Goal: Task Accomplishment & Management: Complete application form

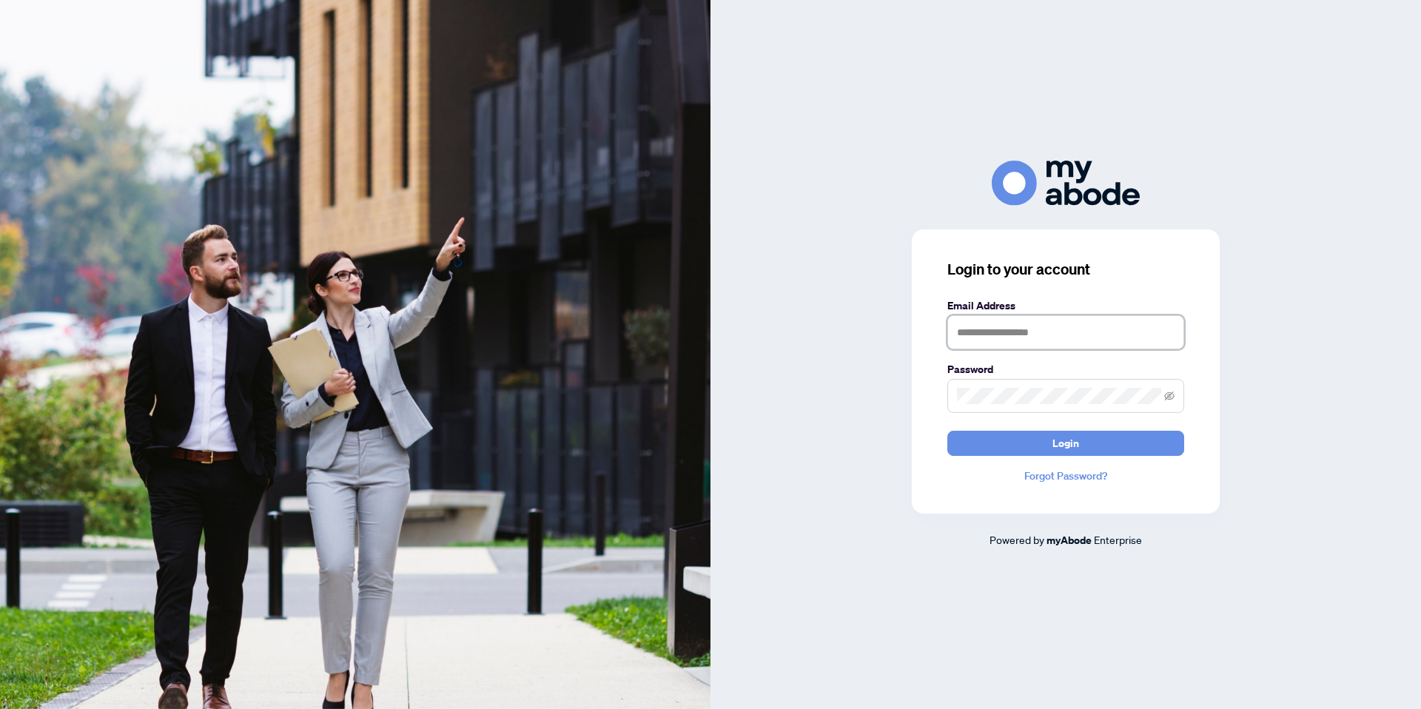
drag, startPoint x: 1036, startPoint y: 322, endPoint x: 1034, endPoint y: 334, distance: 11.9
click at [1035, 322] on input "text" at bounding box center [1065, 332] width 237 height 34
type input "**********"
click at [947, 431] on button "Login" at bounding box center [1065, 443] width 237 height 25
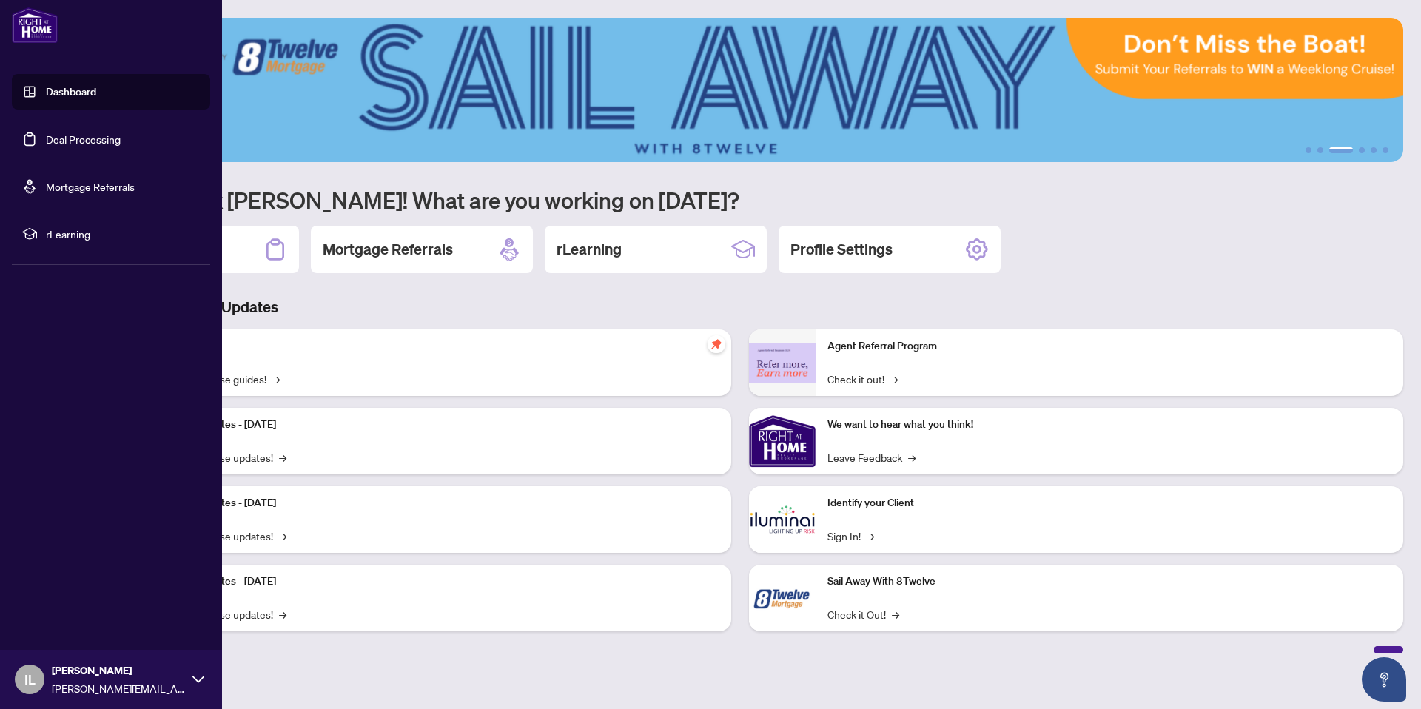
click at [92, 140] on link "Deal Processing" at bounding box center [83, 138] width 75 height 13
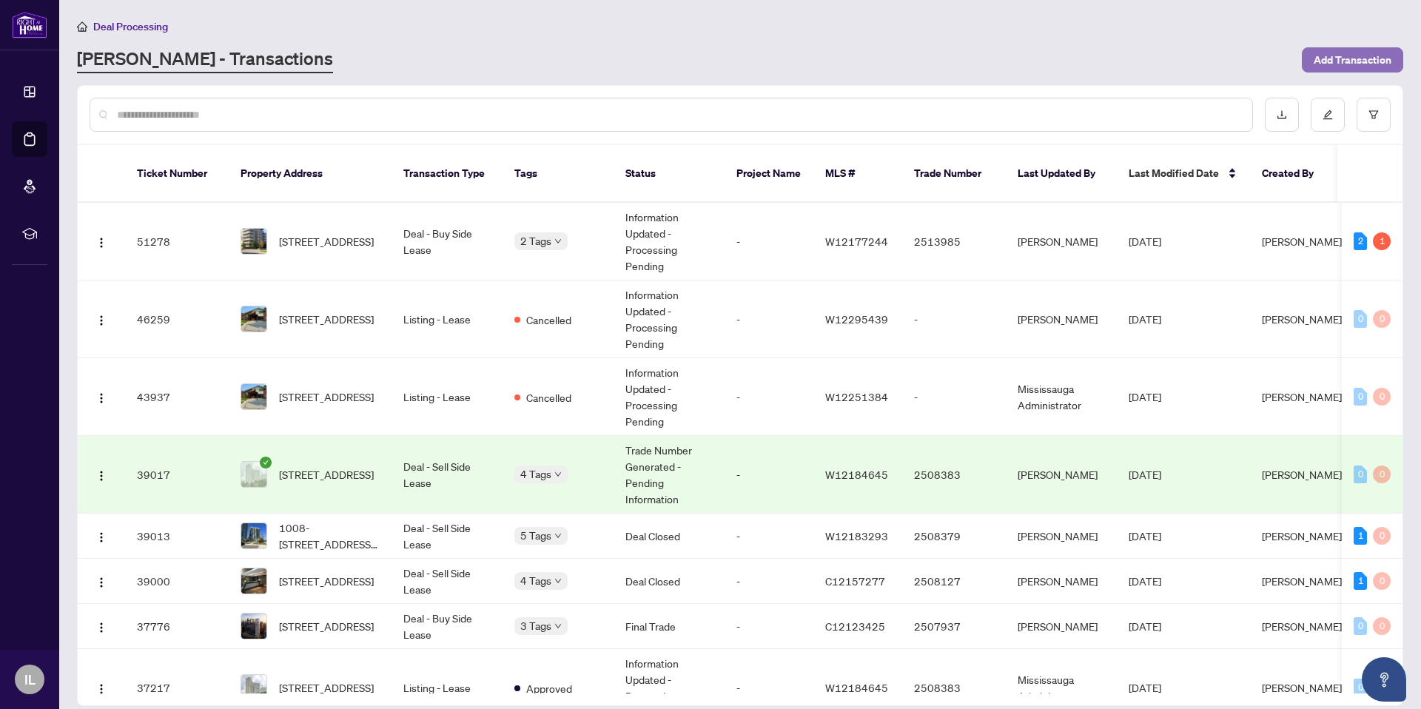
click at [1355, 61] on span "Add Transaction" at bounding box center [1352, 60] width 78 height 24
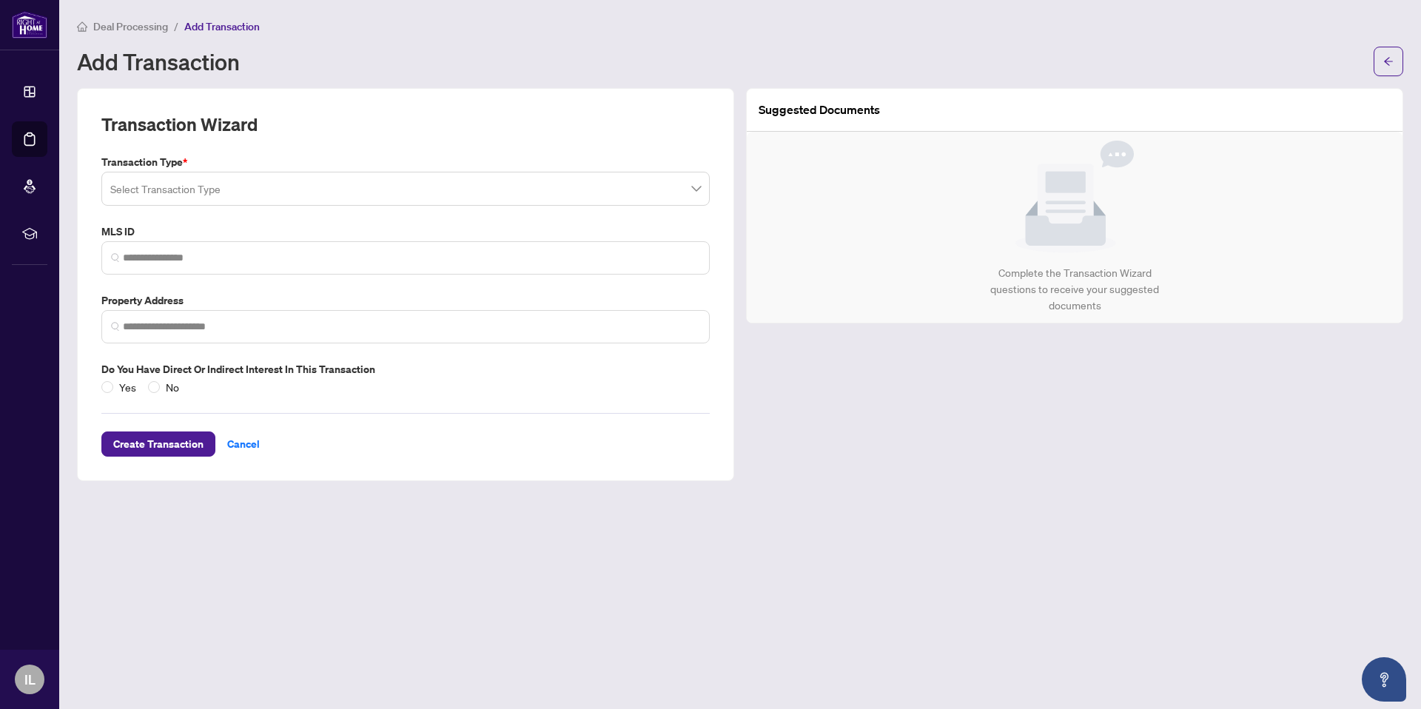
click at [181, 182] on input "search" at bounding box center [398, 191] width 577 height 33
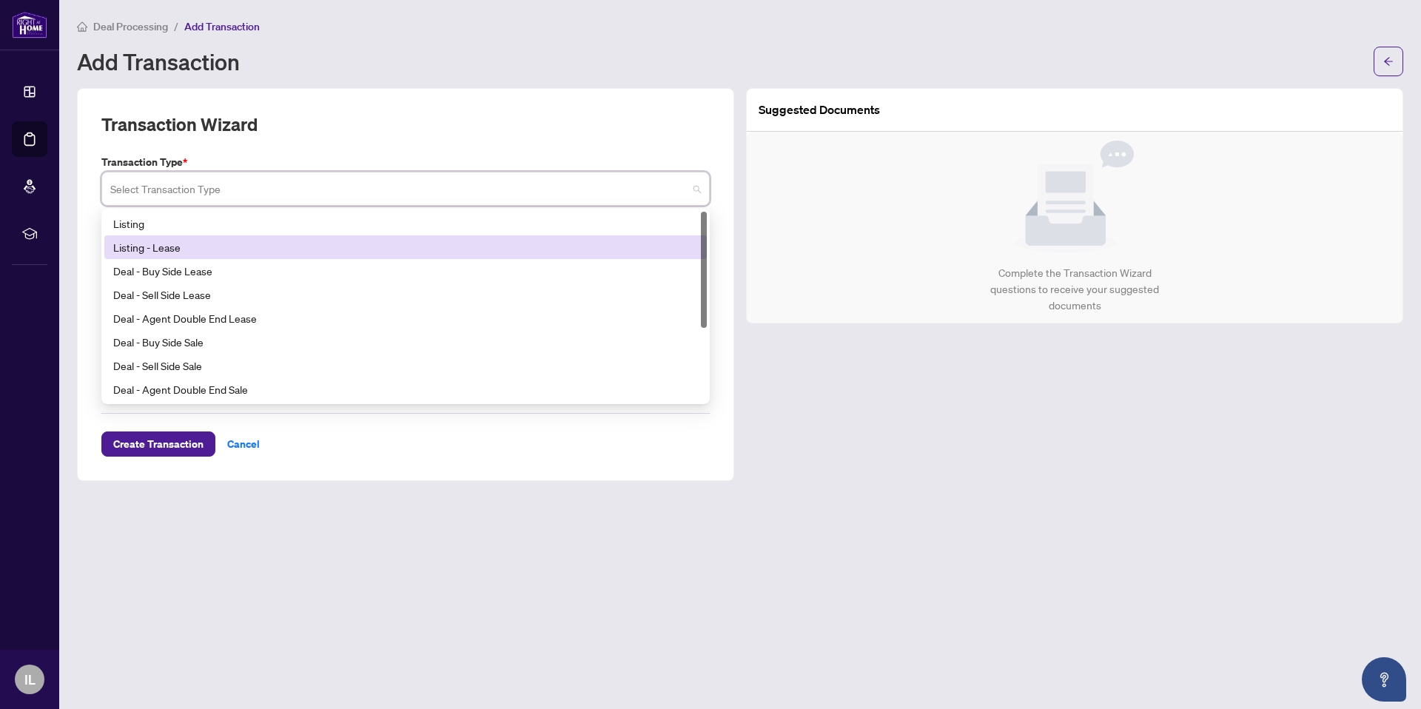
click at [169, 247] on div "Listing - Lease" at bounding box center [405, 247] width 585 height 16
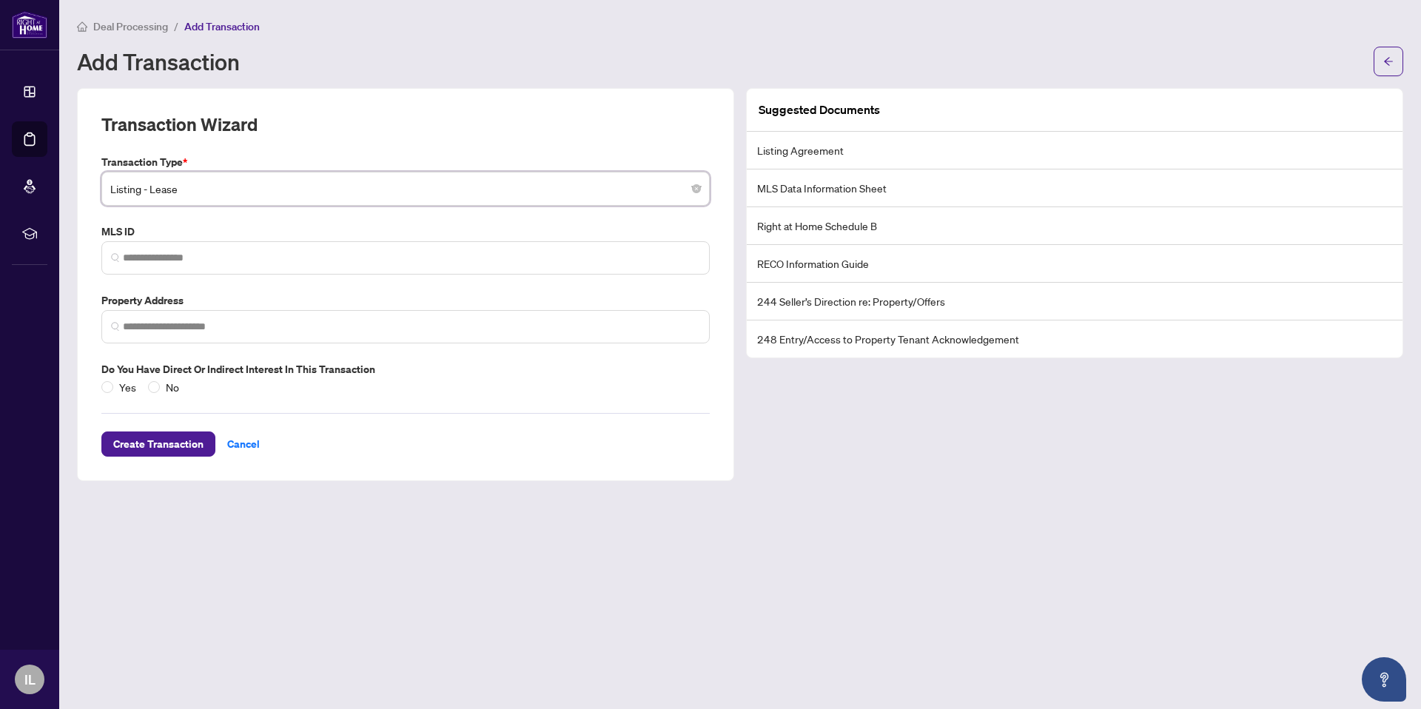
click at [221, 186] on span "Listing - Lease" at bounding box center [405, 189] width 590 height 28
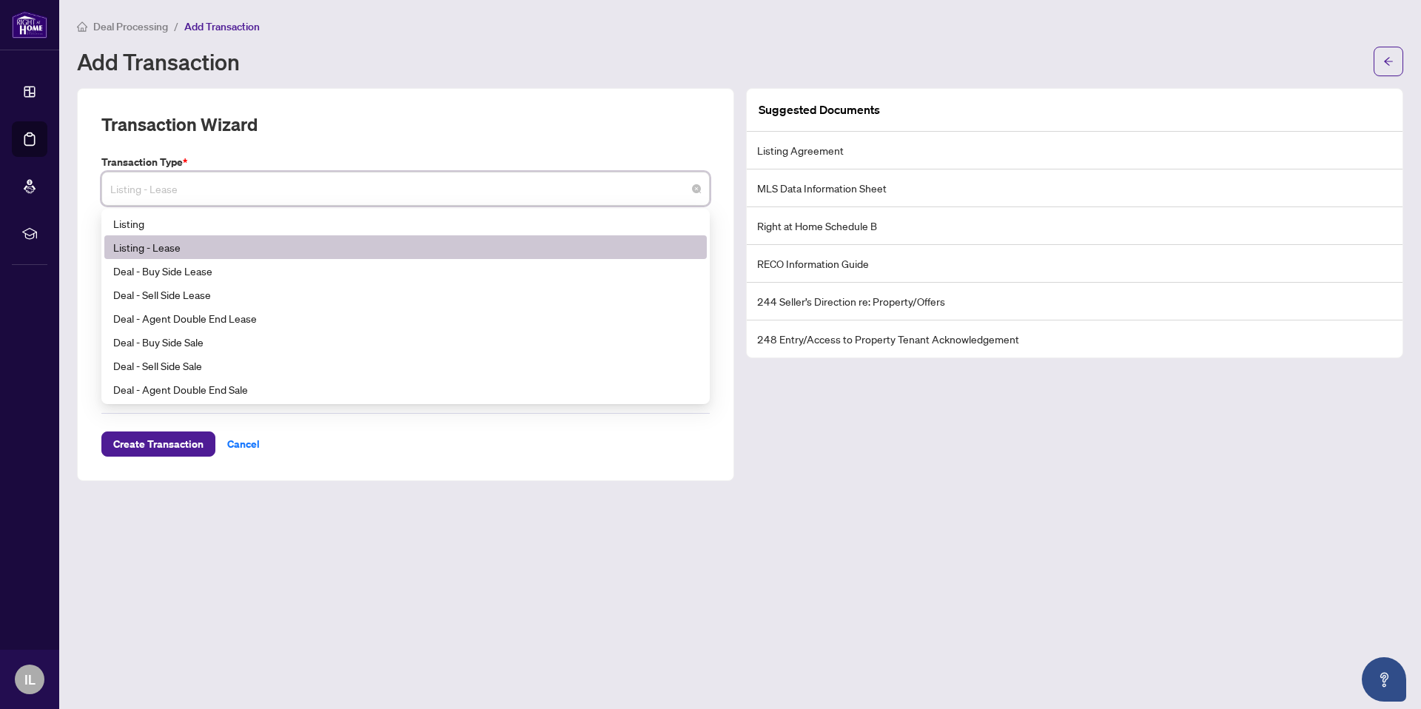
click at [221, 186] on span "Listing - Lease" at bounding box center [405, 189] width 590 height 28
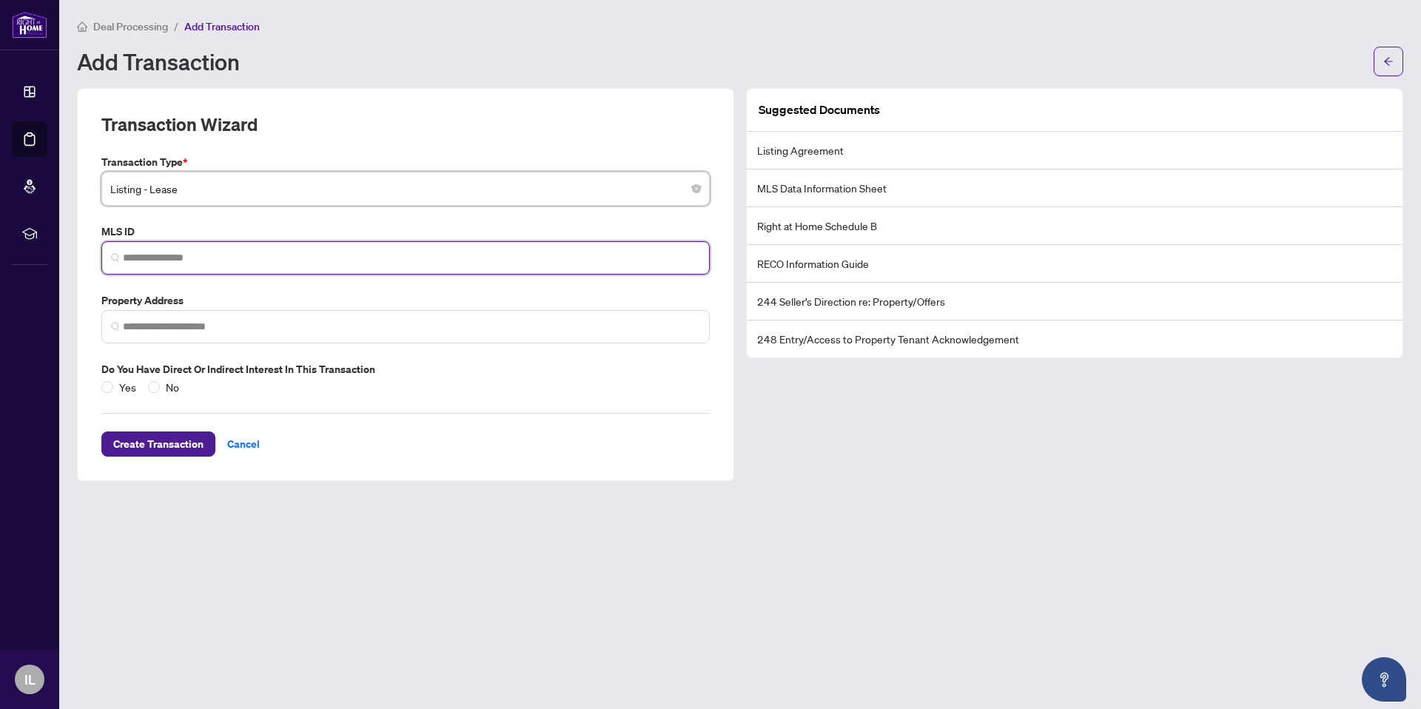
click at [198, 258] on input "search" at bounding box center [411, 258] width 577 height 16
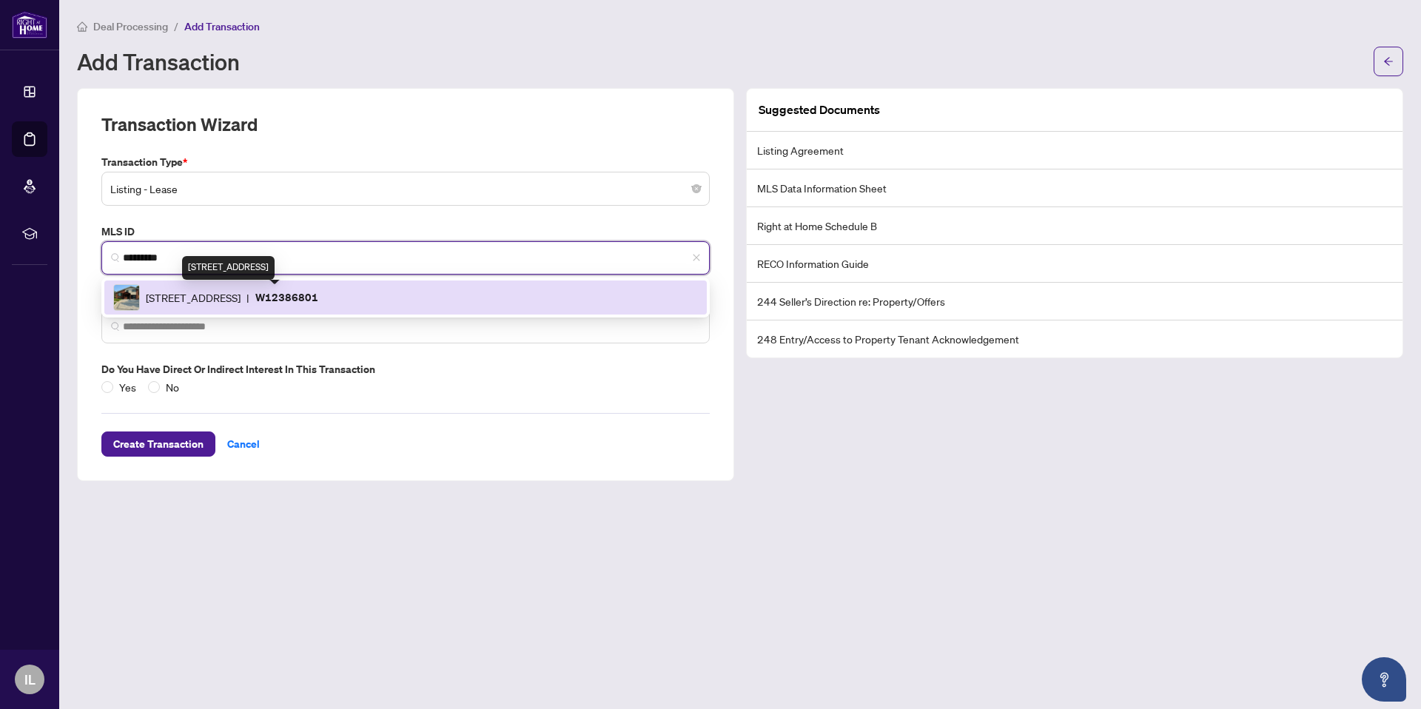
click at [240, 298] on span "[STREET_ADDRESS]" at bounding box center [193, 297] width 95 height 16
type input "*********"
type input "**********"
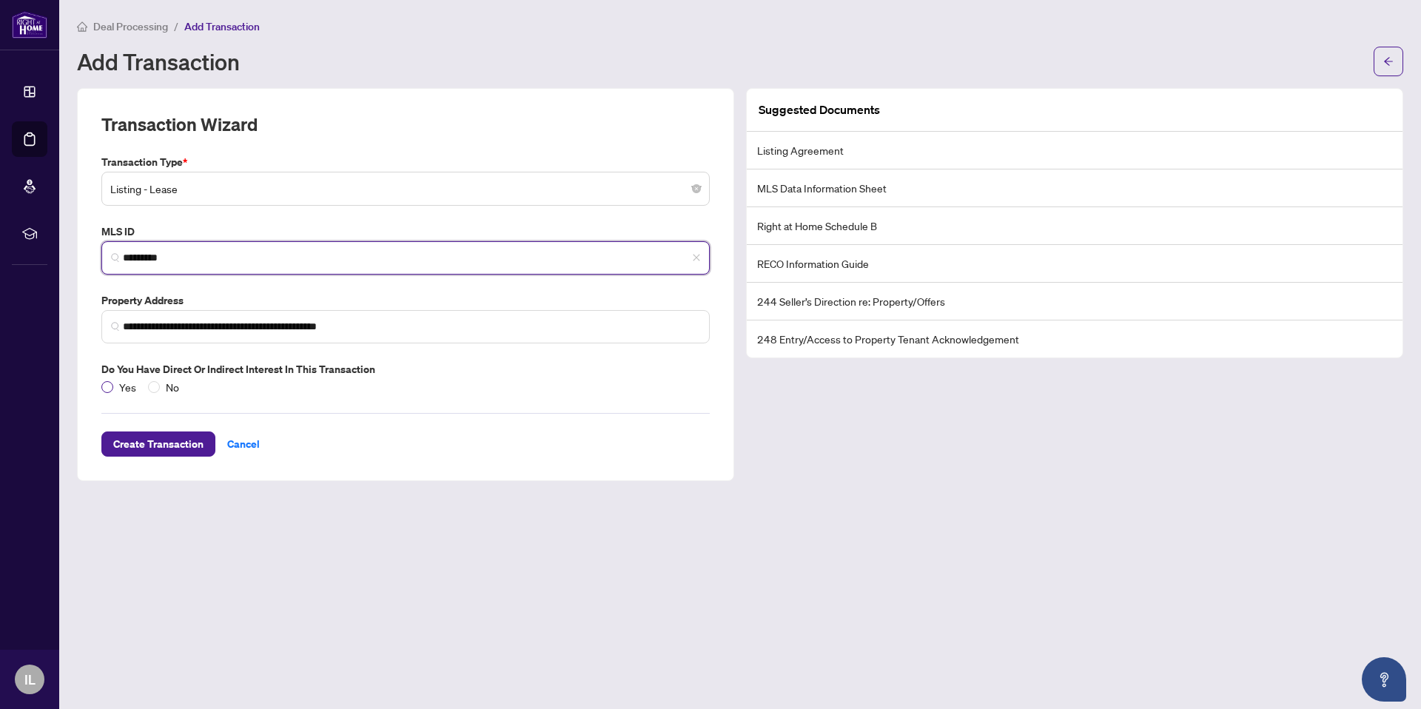
type input "*********"
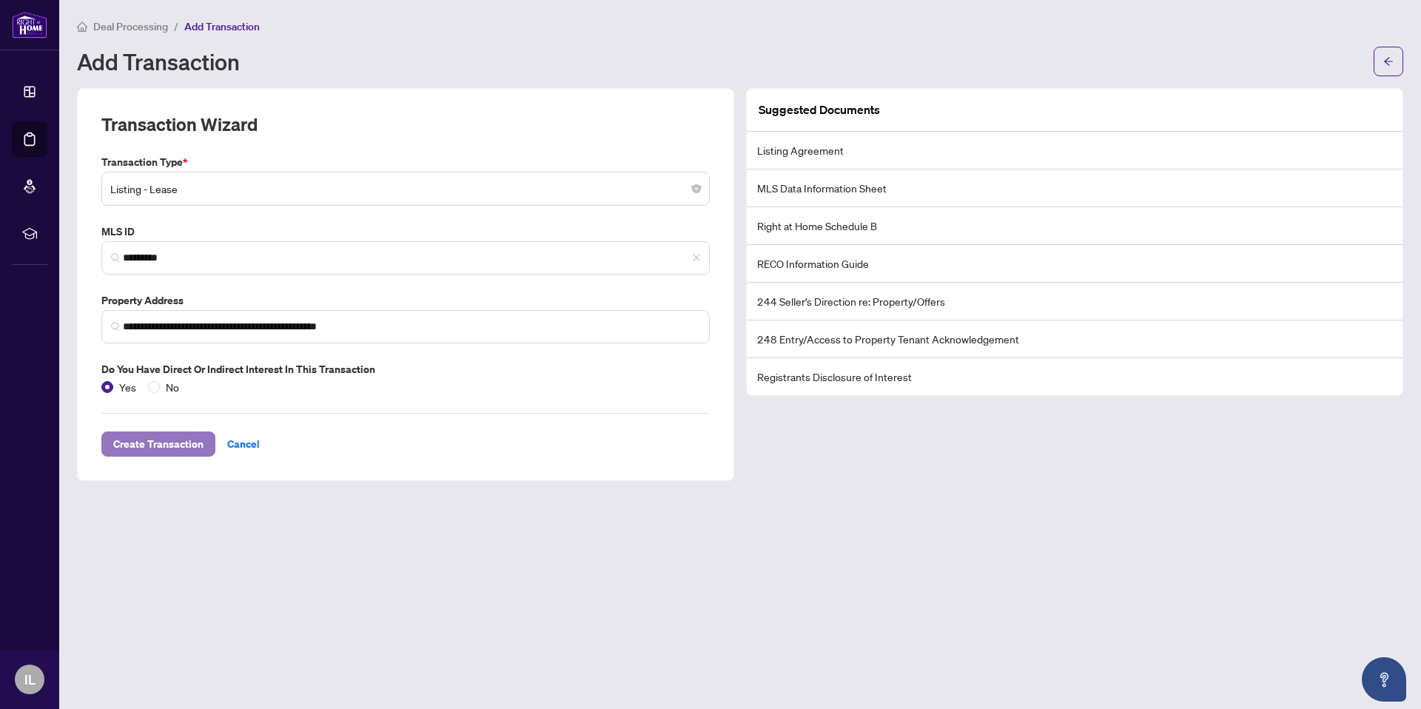
click at [155, 448] on span "Create Transaction" at bounding box center [158, 444] width 90 height 24
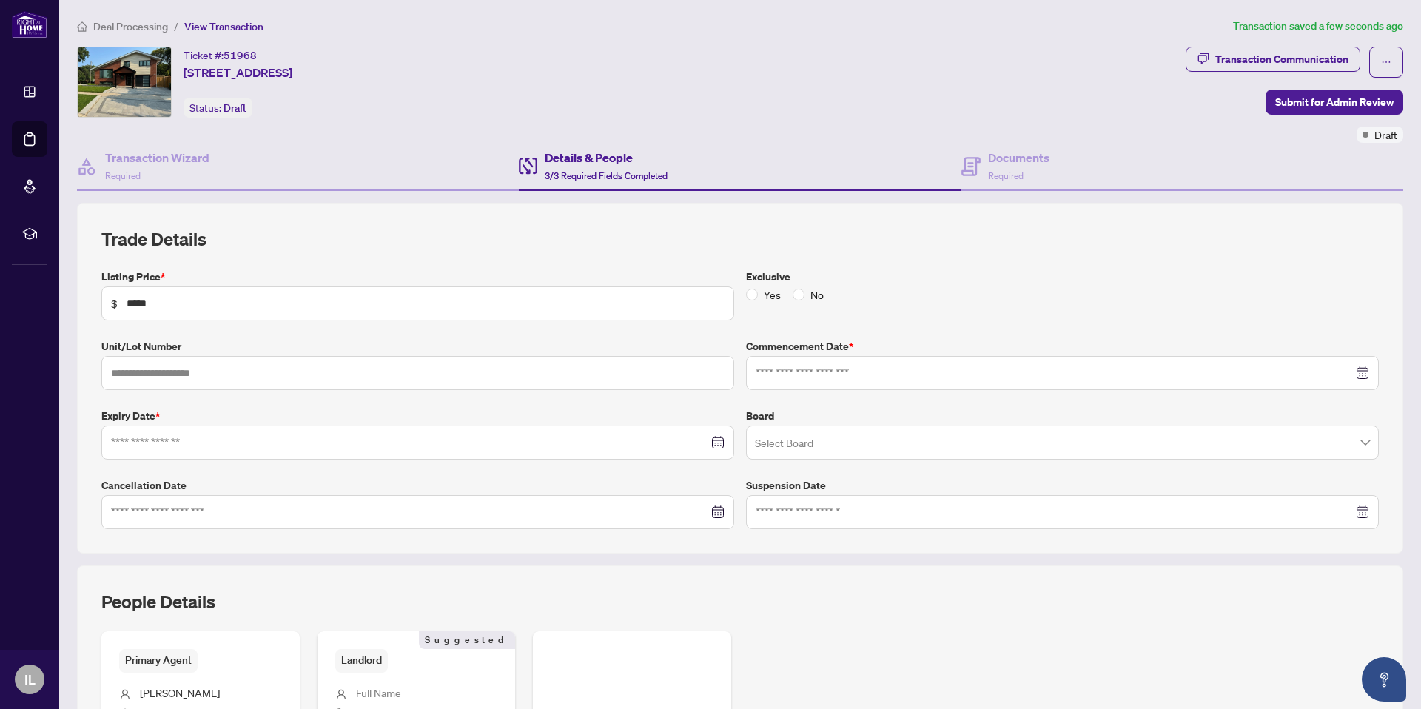
type input "**********"
click at [1111, 454] on input "search" at bounding box center [1056, 444] width 602 height 33
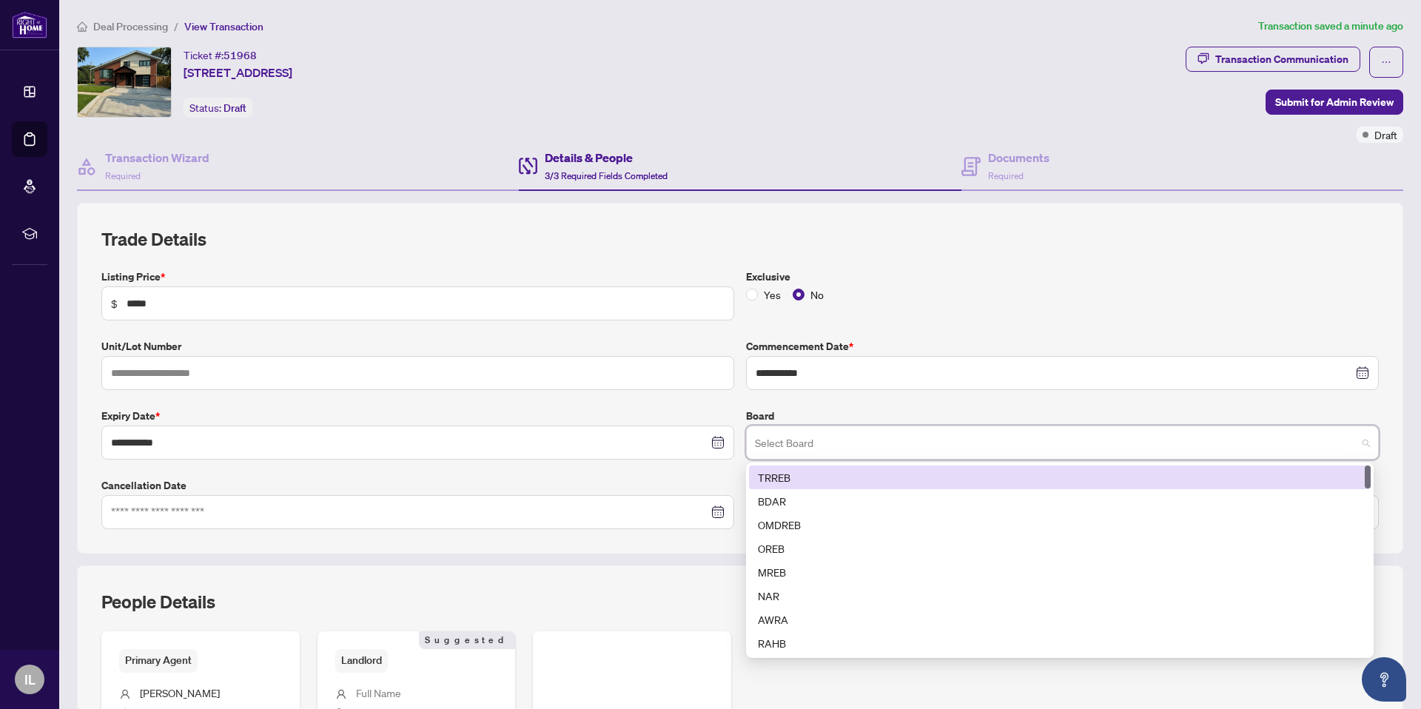
click at [811, 482] on div "TRREB" at bounding box center [1060, 477] width 604 height 16
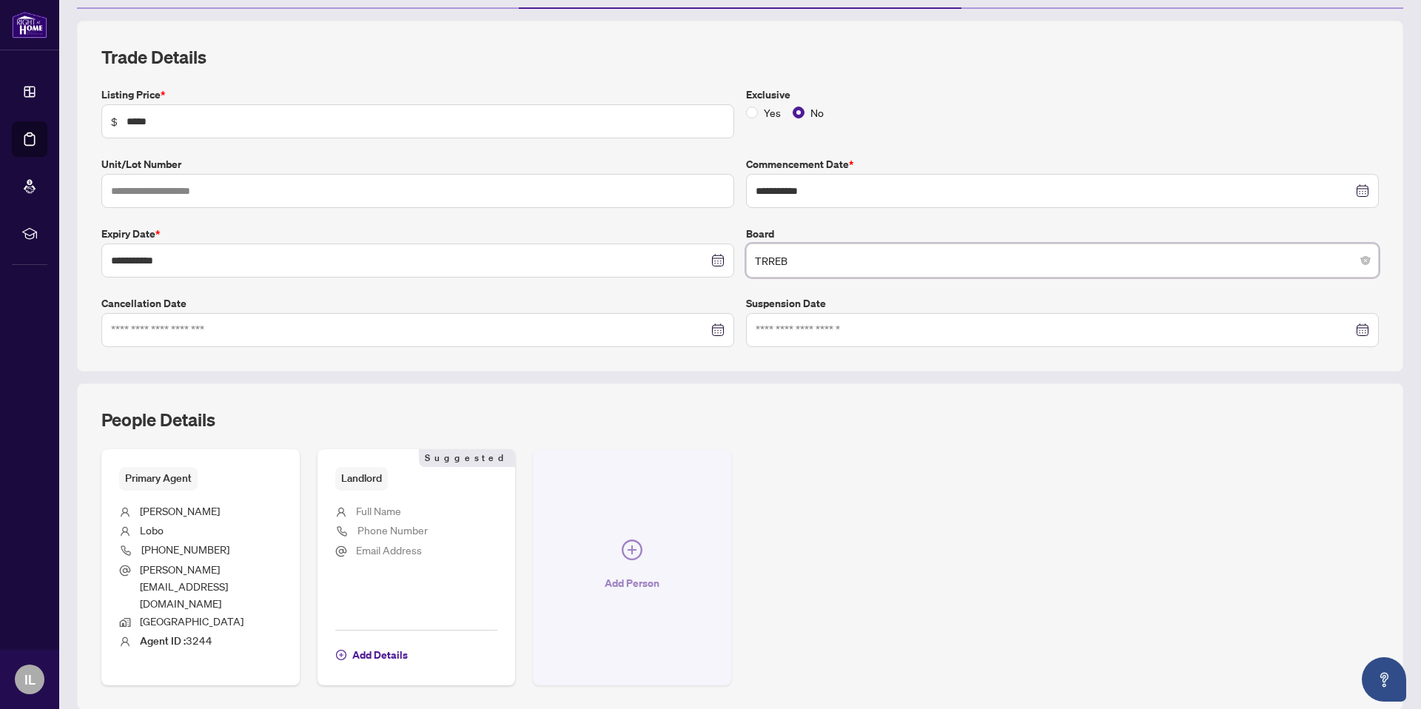
scroll to position [204, 0]
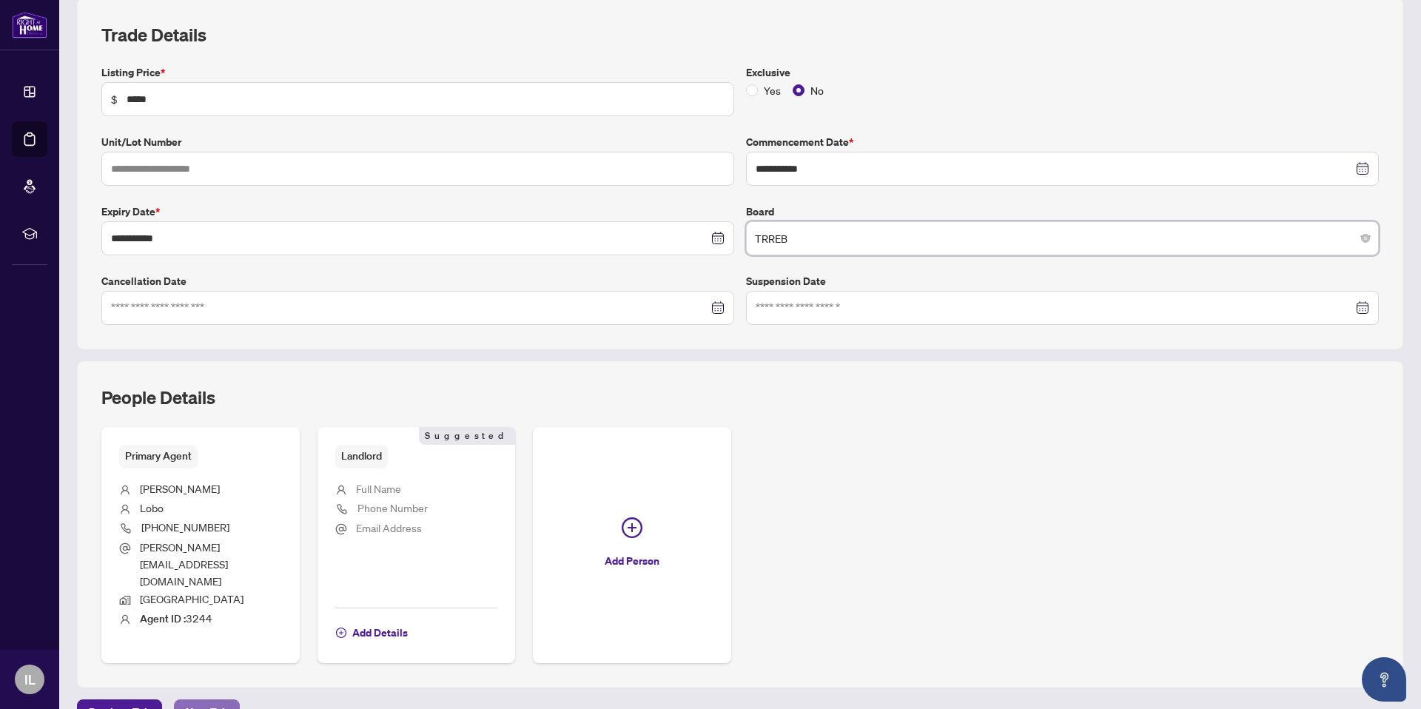
click at [203, 700] on span "Next Tab" at bounding box center [207, 712] width 42 height 24
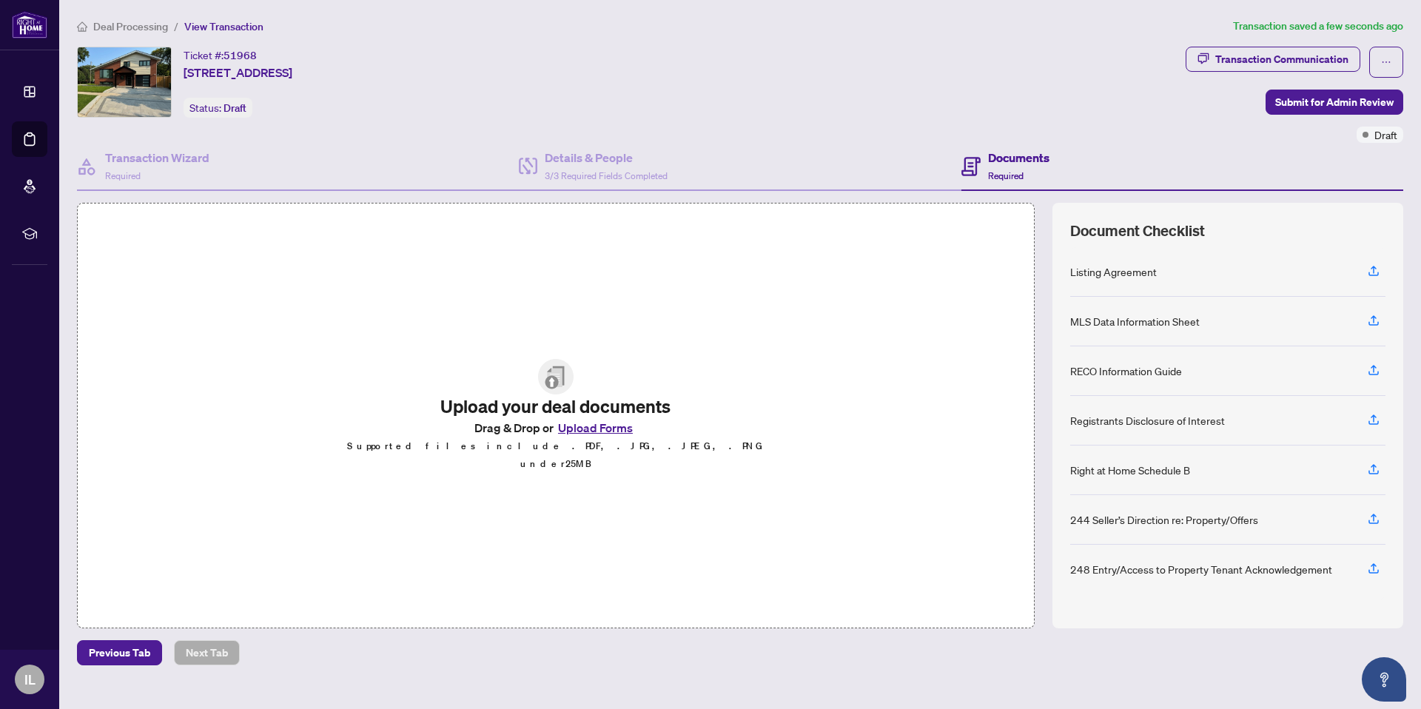
click at [586, 431] on button "Upload Forms" at bounding box center [595, 427] width 84 height 19
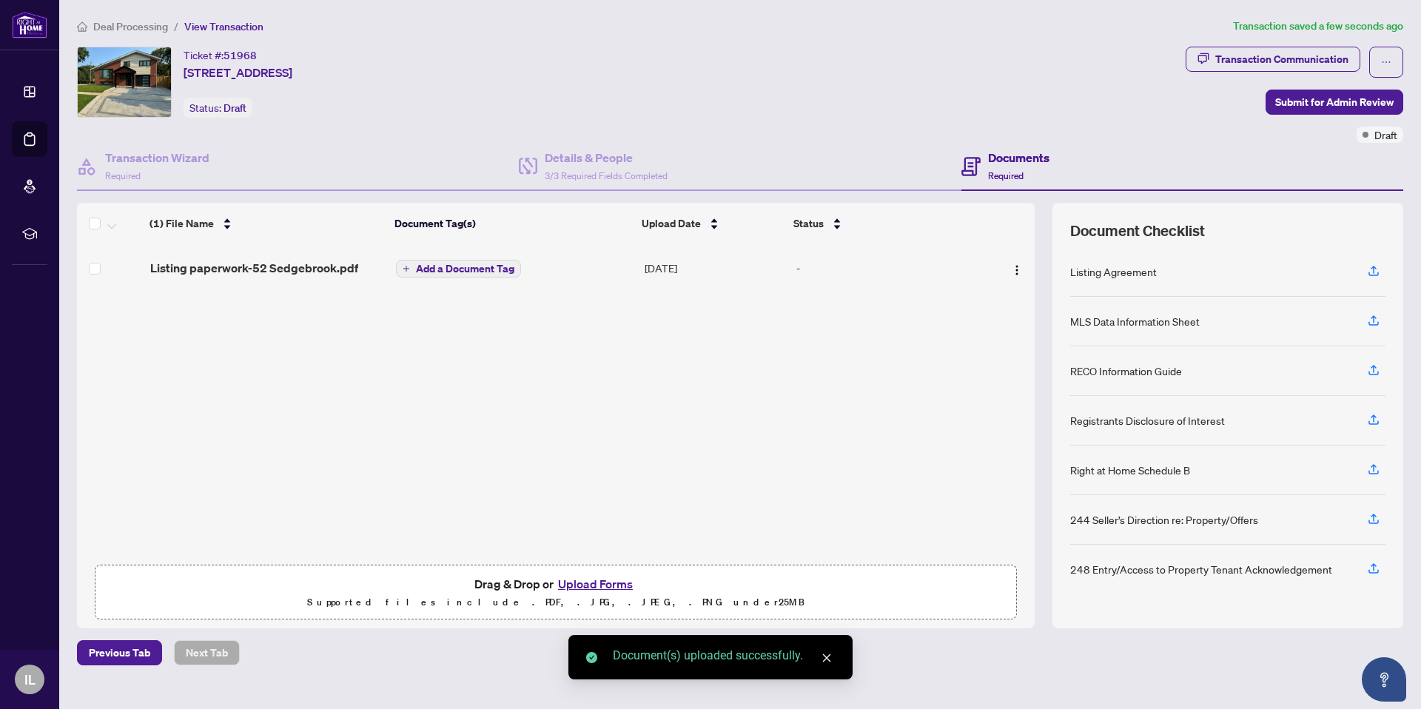
click at [441, 269] on span "Add a Document Tag" at bounding box center [465, 268] width 98 height 10
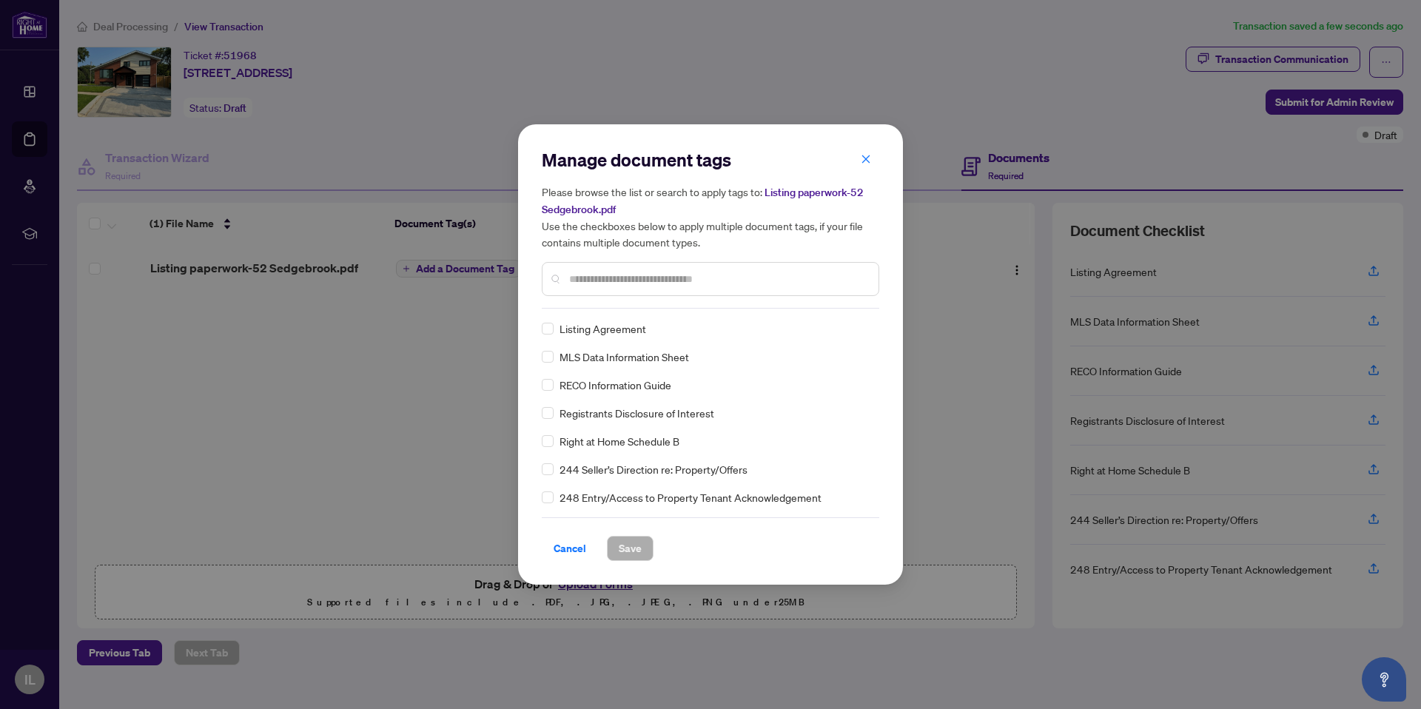
click at [610, 284] on input "text" at bounding box center [717, 279] width 297 height 16
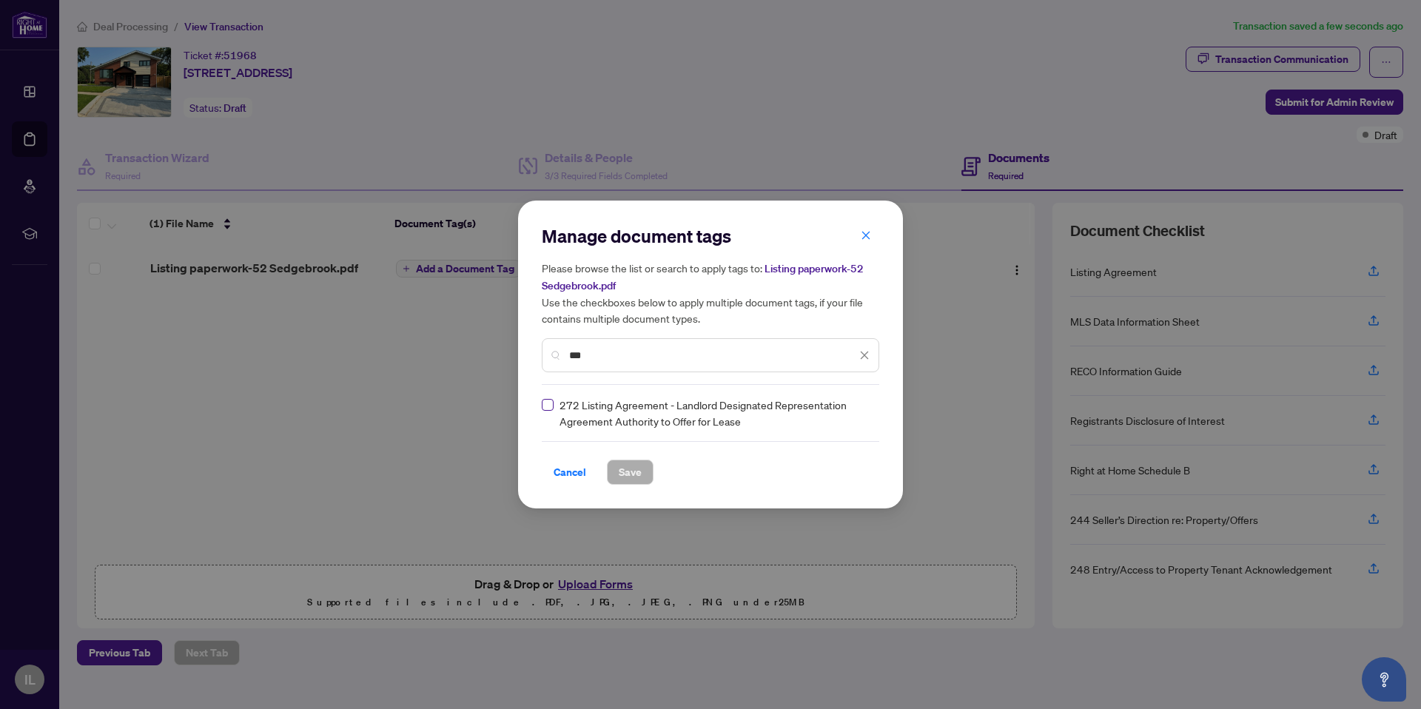
click at [547, 410] on label at bounding box center [548, 405] width 12 height 16
drag, startPoint x: 621, startPoint y: 354, endPoint x: 479, endPoint y: 351, distance: 141.4
click at [479, 351] on div "Manage document tags Please browse the list or search to apply tags to: Listing…" at bounding box center [710, 354] width 1421 height 709
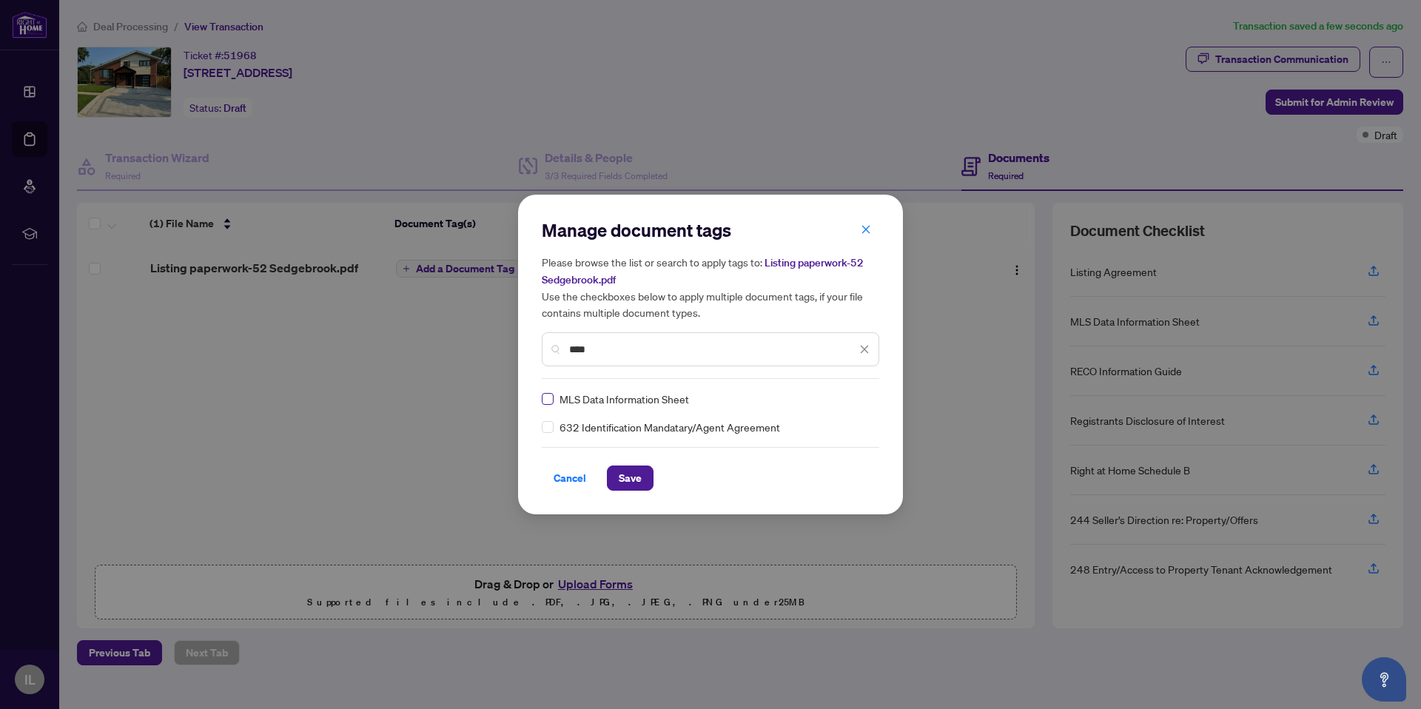
type input "****"
drag, startPoint x: 624, startPoint y: 347, endPoint x: 465, endPoint y: 340, distance: 158.5
click at [469, 339] on div "Manage document tags Please browse the list or search to apply tags to: Listing…" at bounding box center [710, 354] width 1421 height 709
click at [635, 475] on span "Save" at bounding box center [630, 478] width 23 height 24
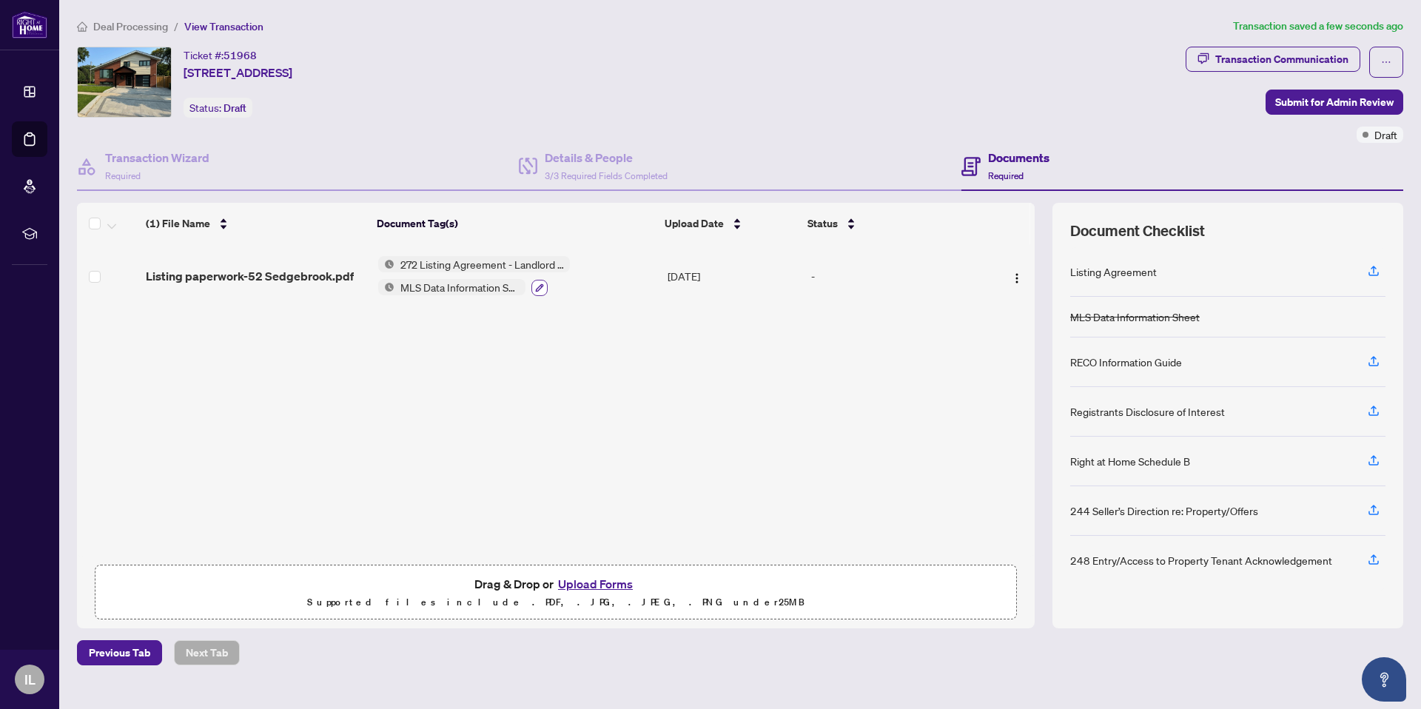
click at [537, 287] on icon "button" at bounding box center [539, 287] width 9 height 9
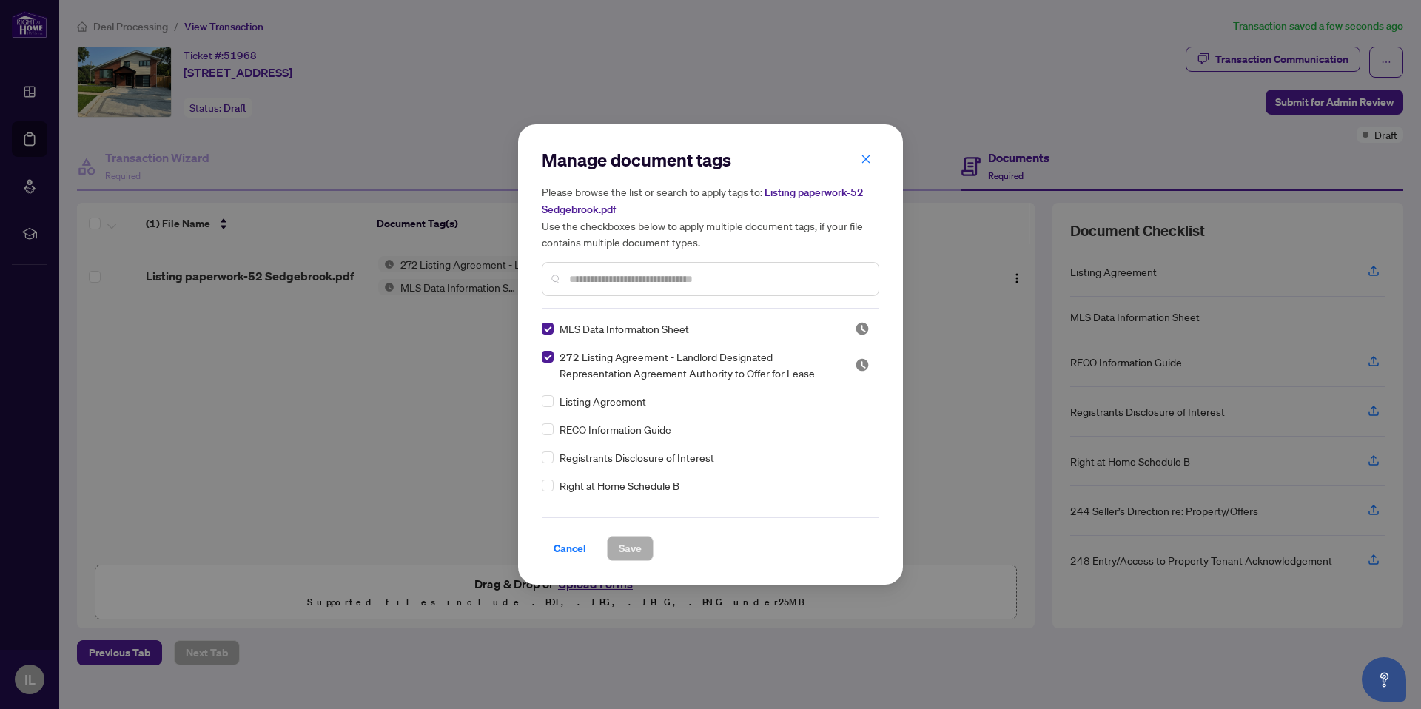
click at [610, 279] on input "text" at bounding box center [717, 279] width 297 height 16
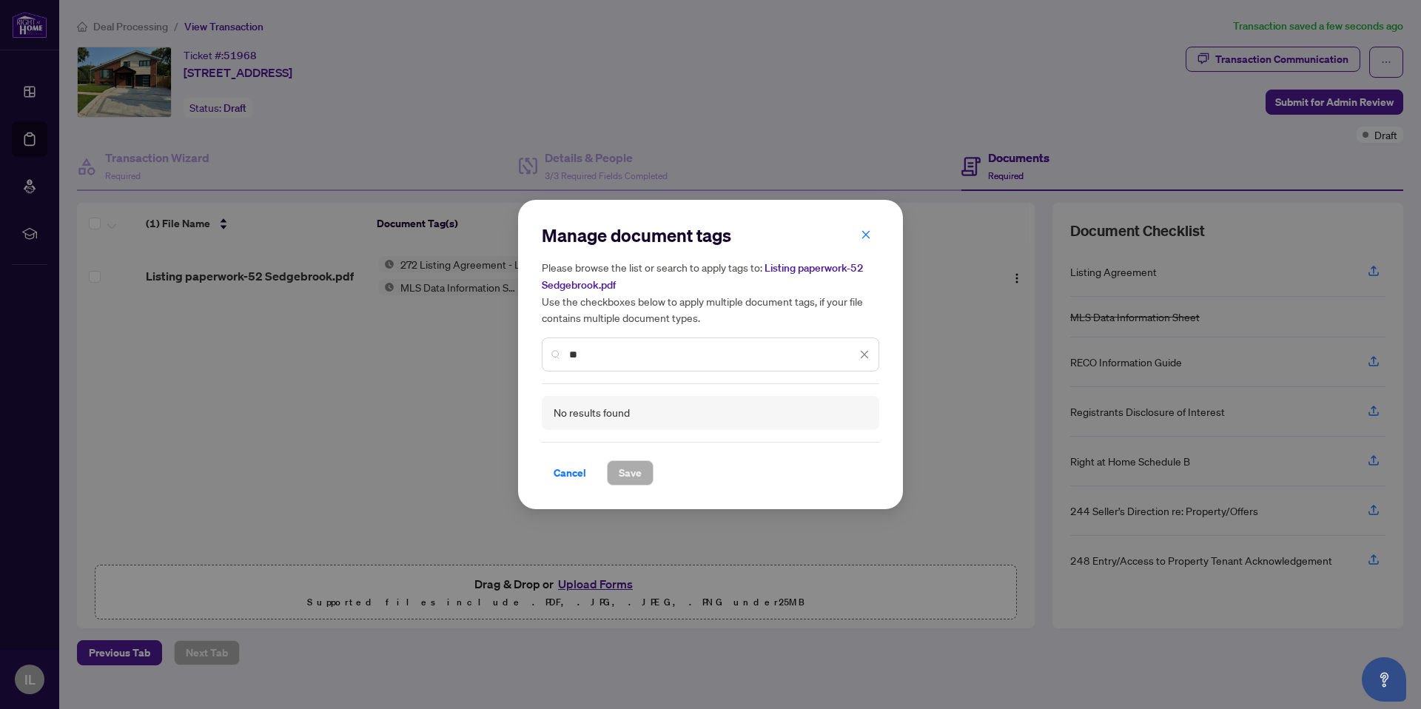
type input "*"
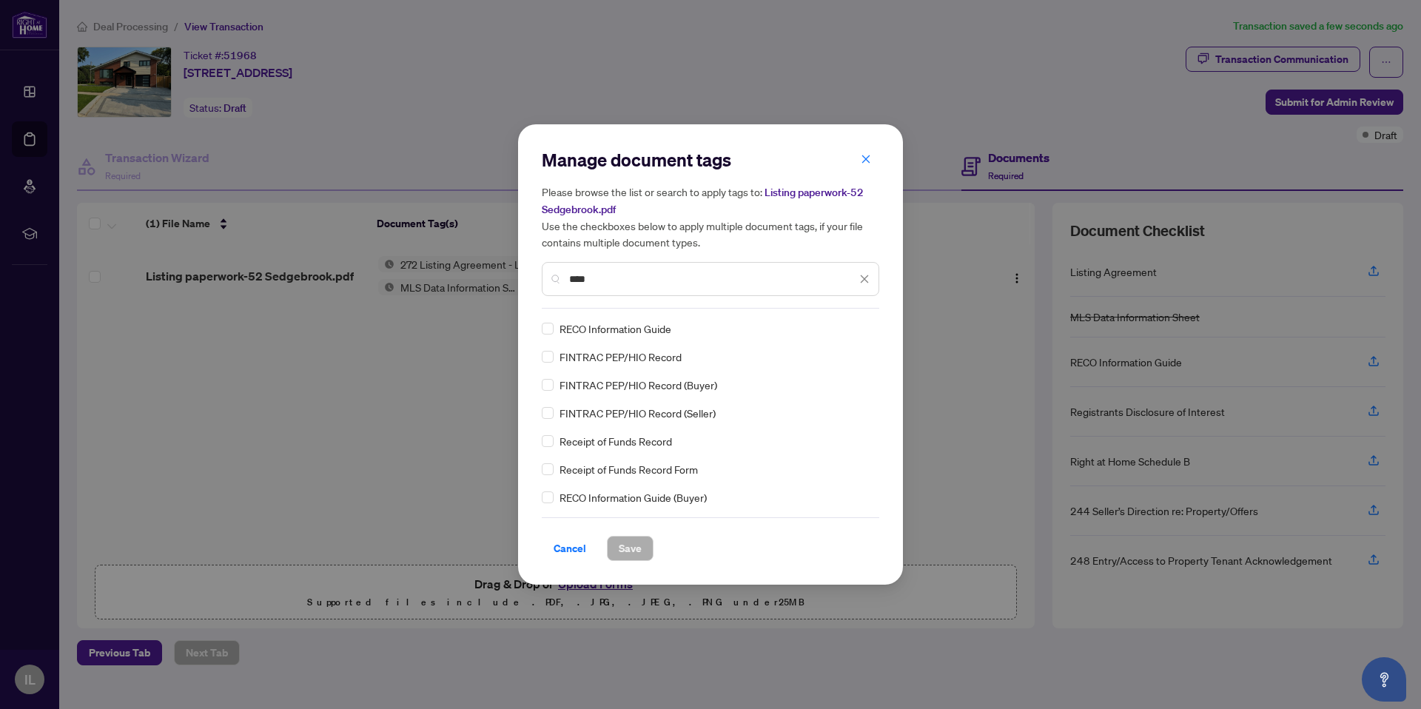
type input "****"
click at [619, 537] on span "Save" at bounding box center [630, 548] width 23 height 24
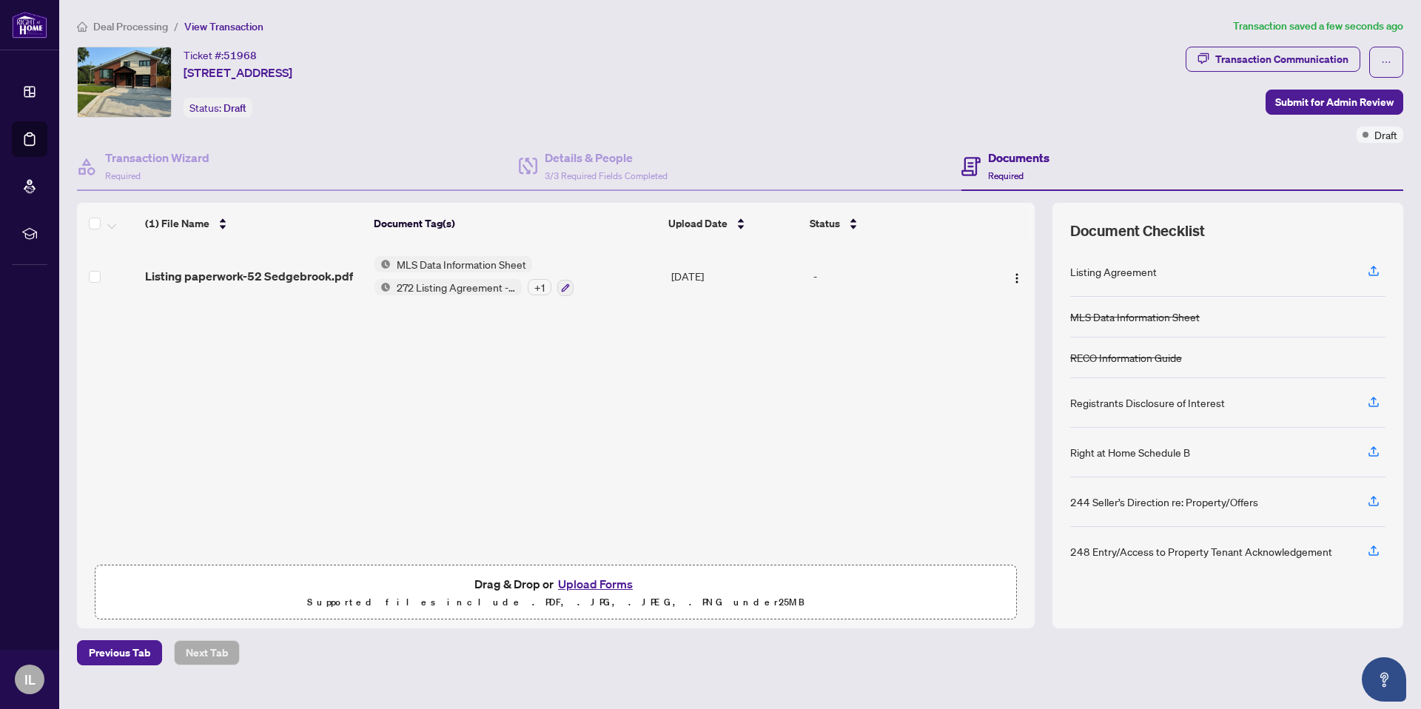
click at [538, 280] on div "+ 1" at bounding box center [540, 287] width 24 height 16
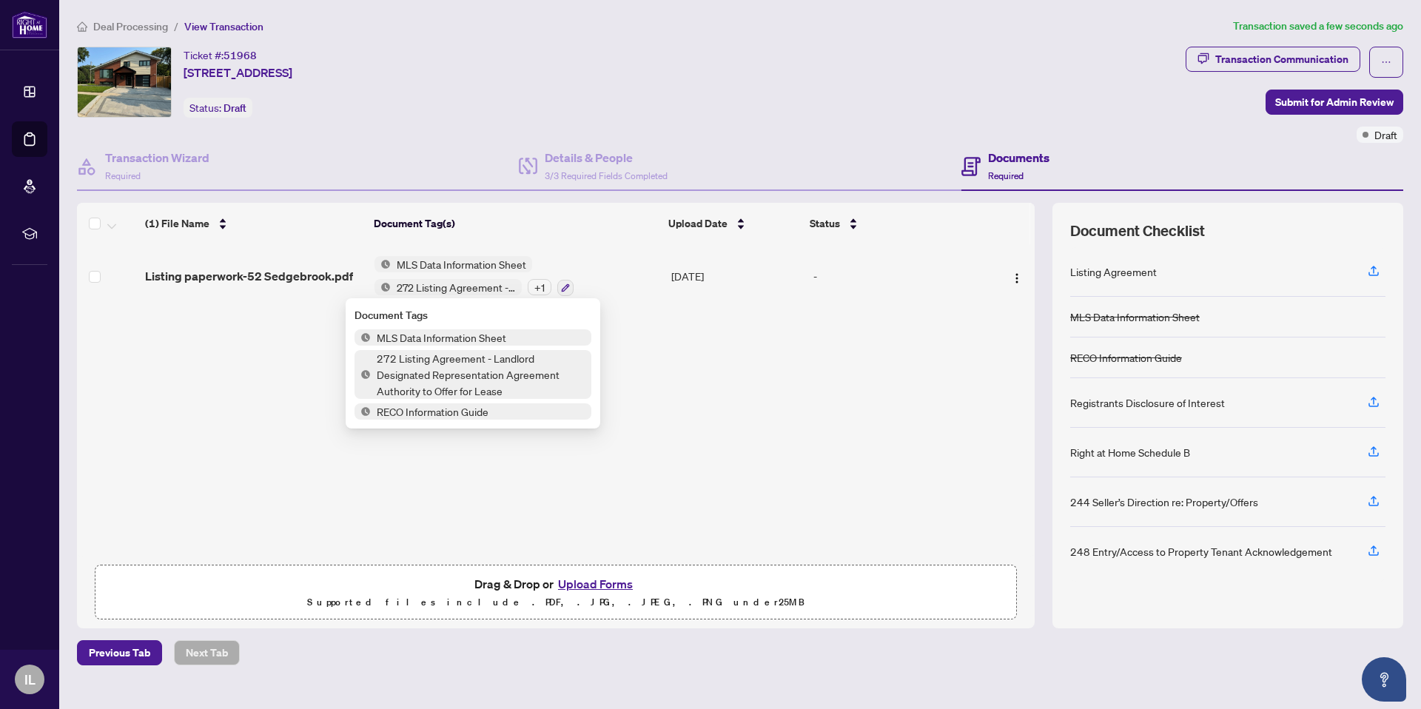
click at [684, 320] on div "Listing paperwork-52 Sedgebrook.pdf MLS Data Information Sheet 272 Listing Agre…" at bounding box center [555, 400] width 957 height 313
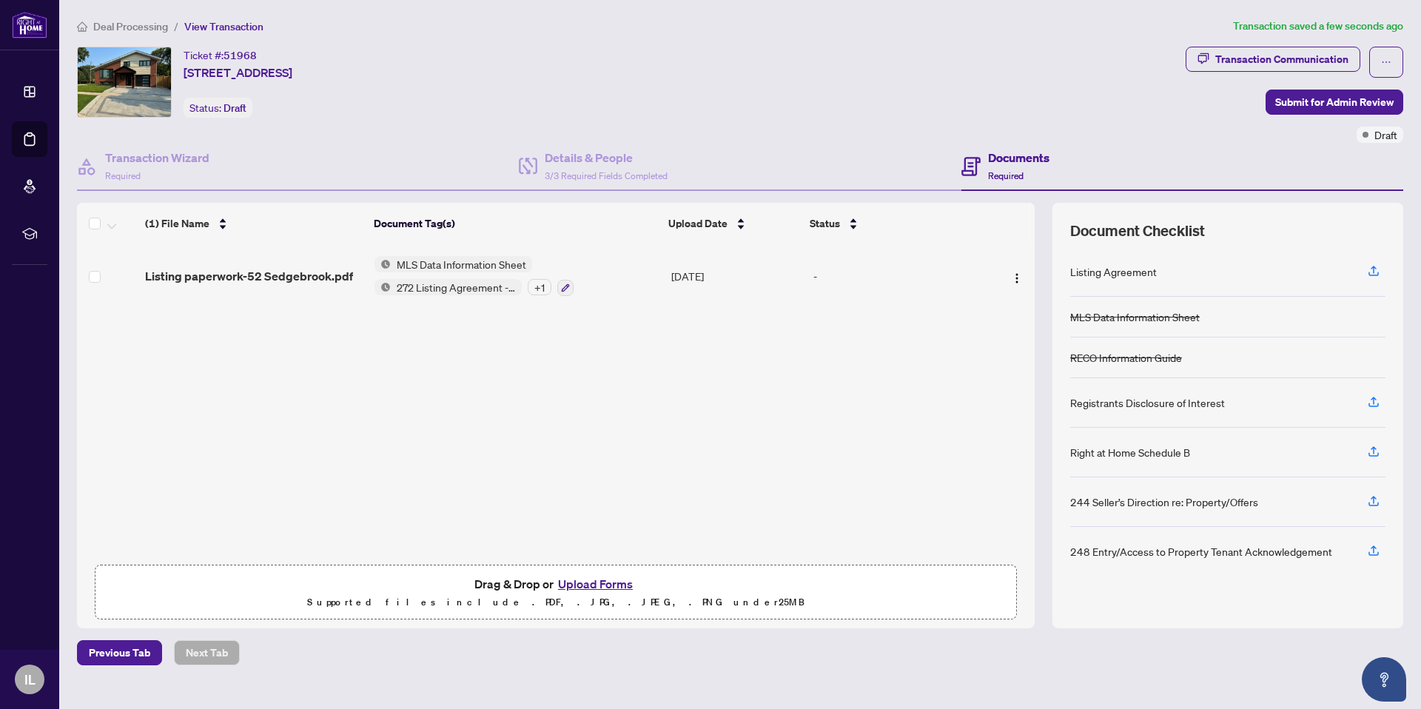
click at [597, 588] on button "Upload Forms" at bounding box center [595, 583] width 84 height 19
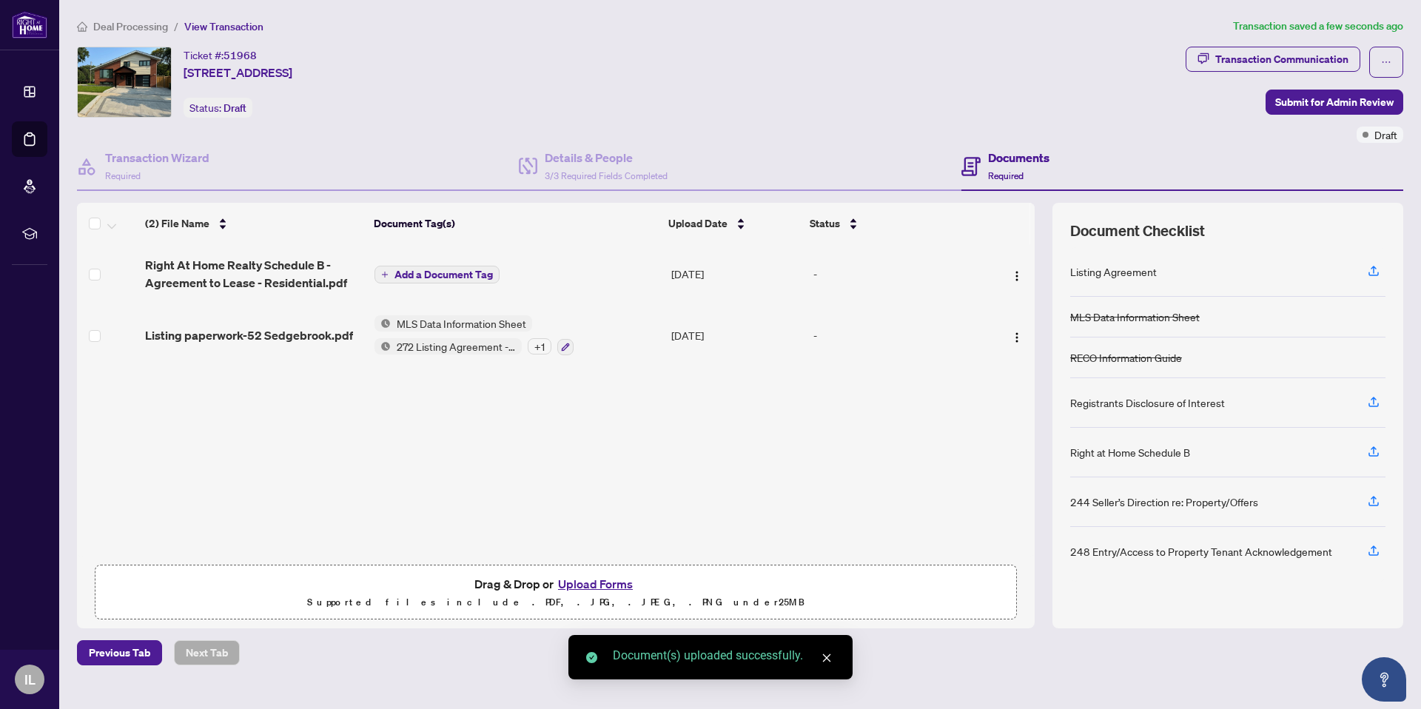
click at [441, 274] on span "Add a Document Tag" at bounding box center [443, 274] width 98 height 10
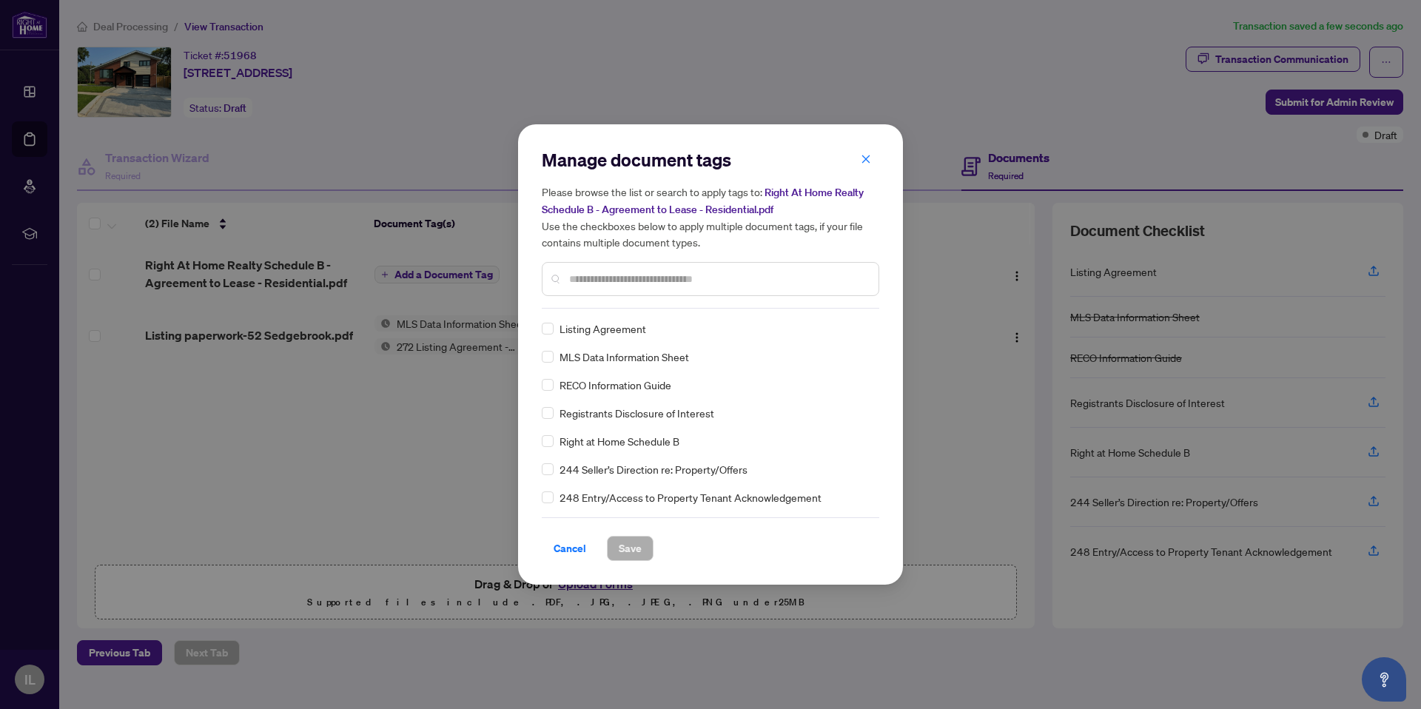
click at [606, 268] on div at bounding box center [710, 279] width 337 height 34
click at [639, 543] on span "Save" at bounding box center [630, 548] width 23 height 24
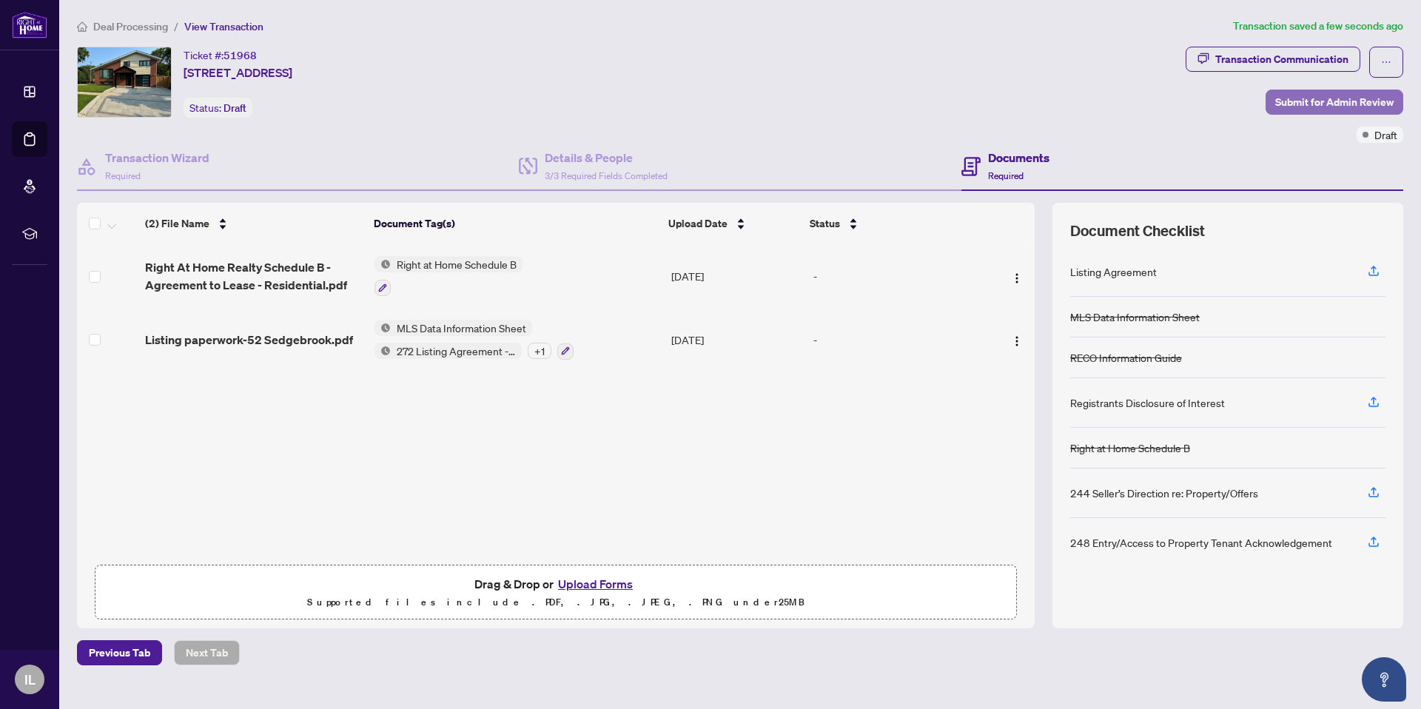
click at [1347, 104] on span "Submit for Admin Review" at bounding box center [1334, 102] width 118 height 24
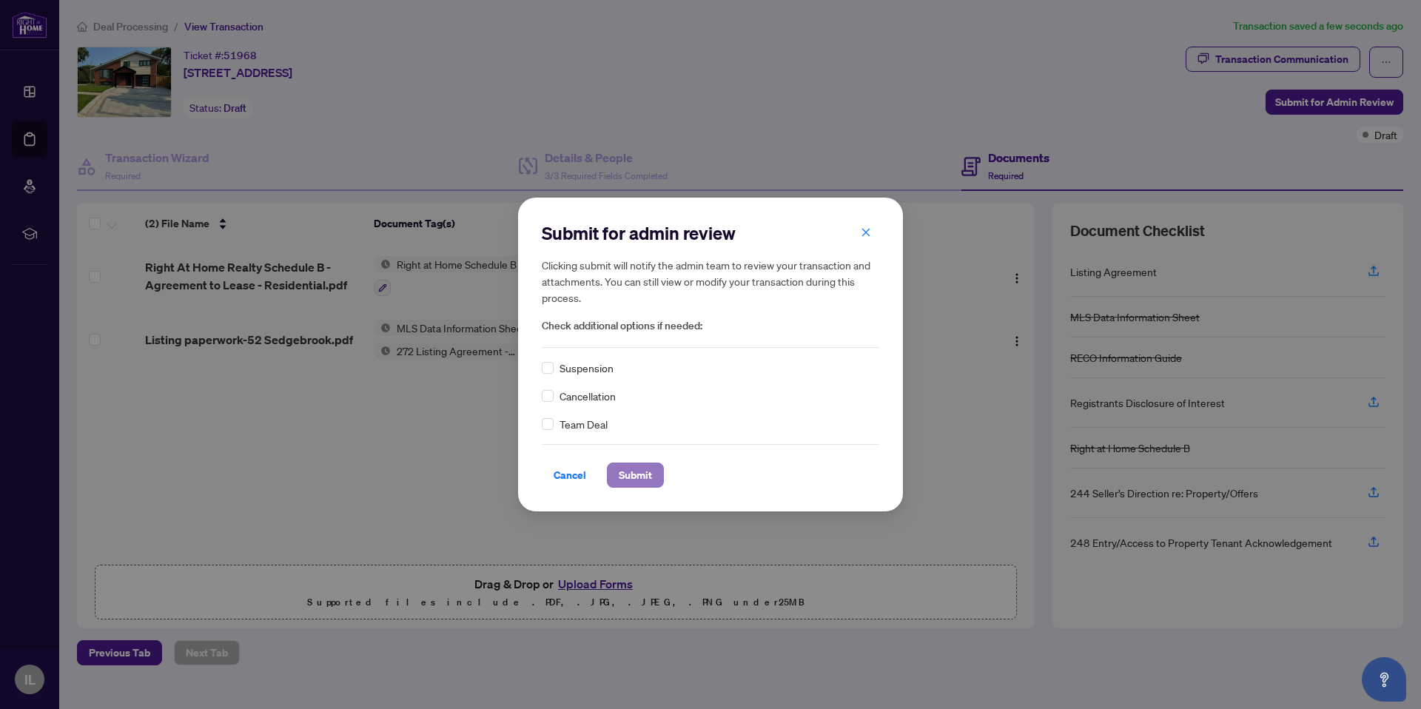
click at [656, 473] on button "Submit" at bounding box center [635, 474] width 57 height 25
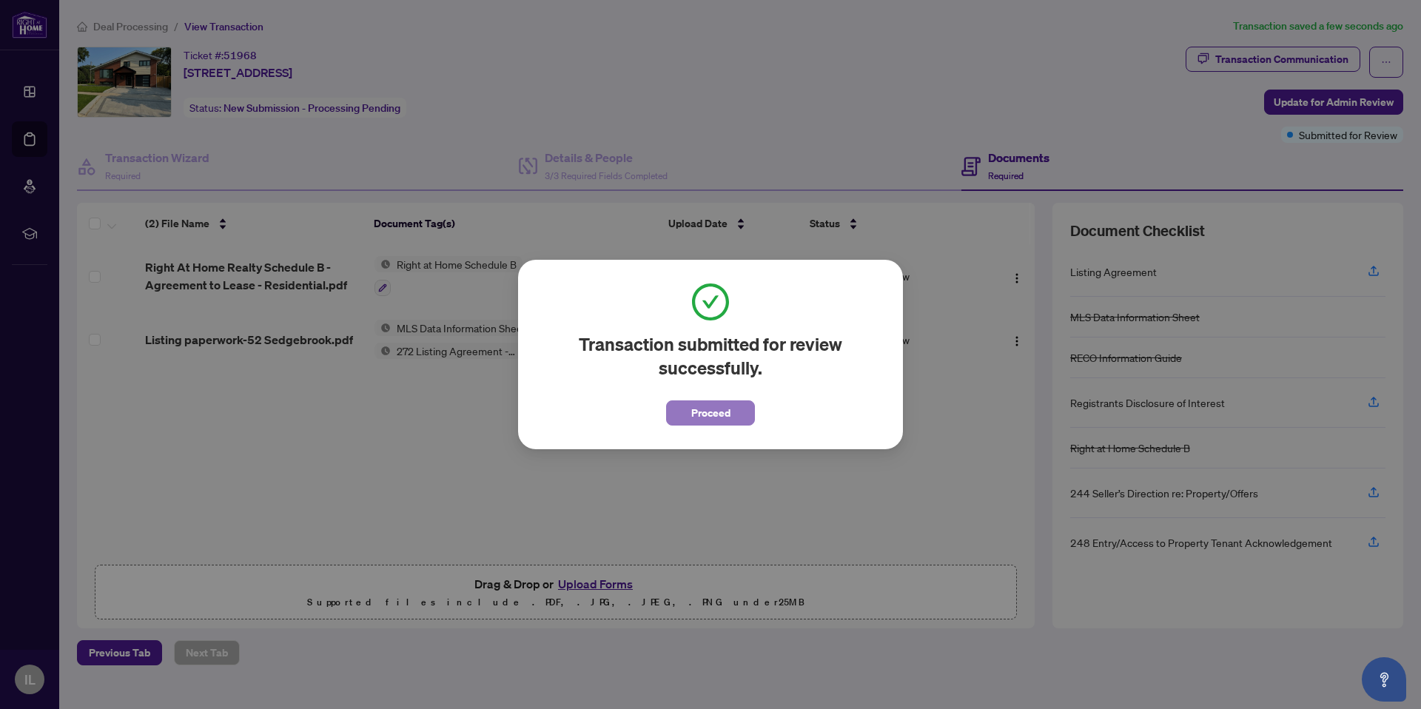
click at [716, 414] on span "Proceed" at bounding box center [710, 413] width 39 height 24
